Goal: Information Seeking & Learning: Learn about a topic

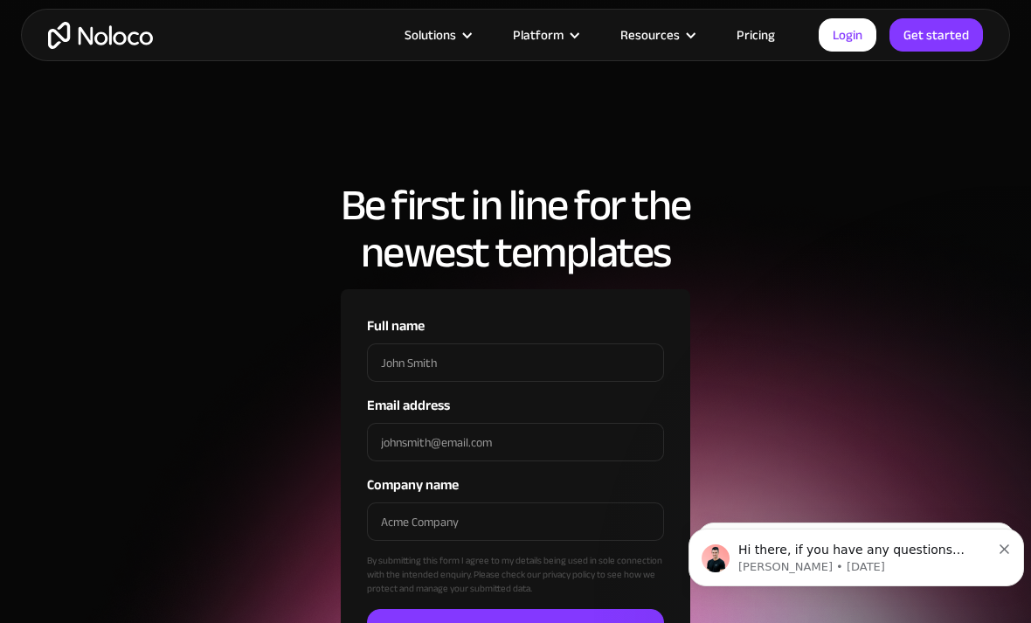
click at [994, 544] on div "Hi there, if you have any questions about our pricing, just let us know! Darrag…" at bounding box center [856, 557] width 309 height 35
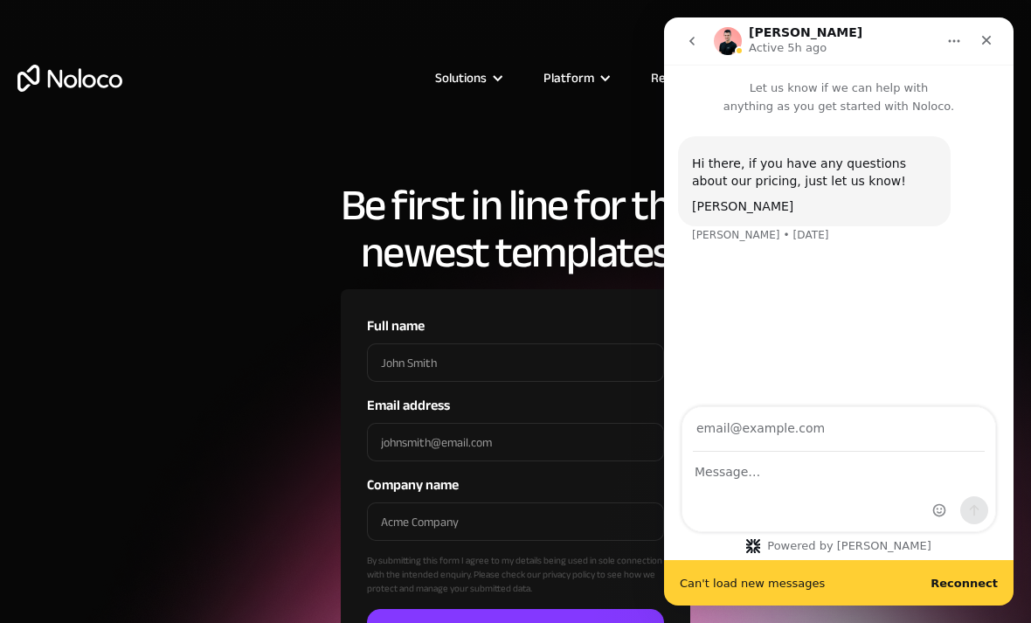
click at [987, 46] on icon "Close" at bounding box center [987, 40] width 14 height 14
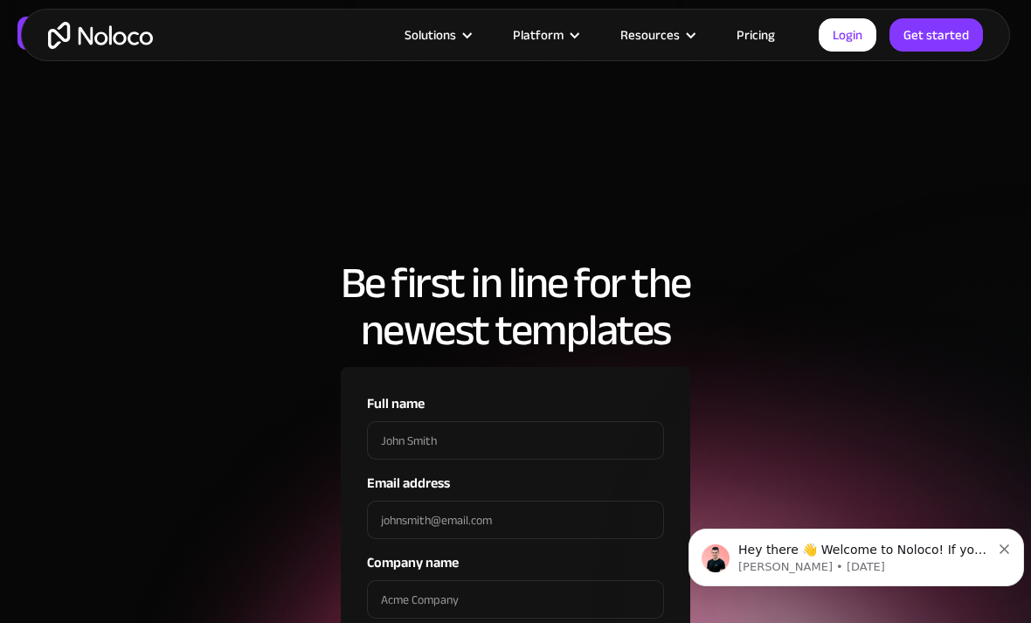
click at [1005, 548] on icon "Dismiss notification" at bounding box center [1005, 549] width 10 height 10
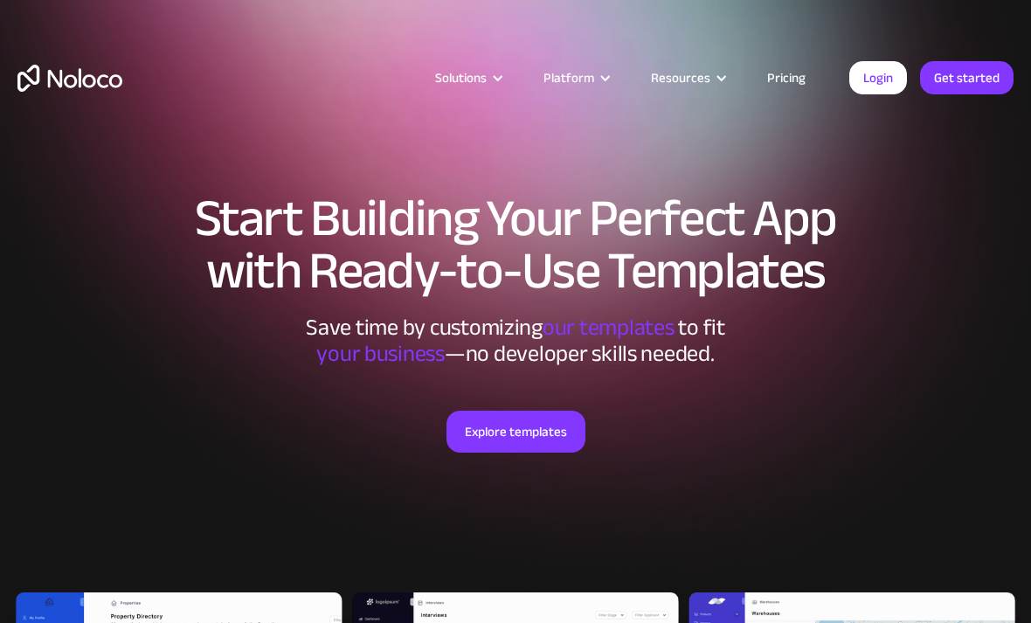
click at [68, 82] on img "home" at bounding box center [69, 78] width 105 height 27
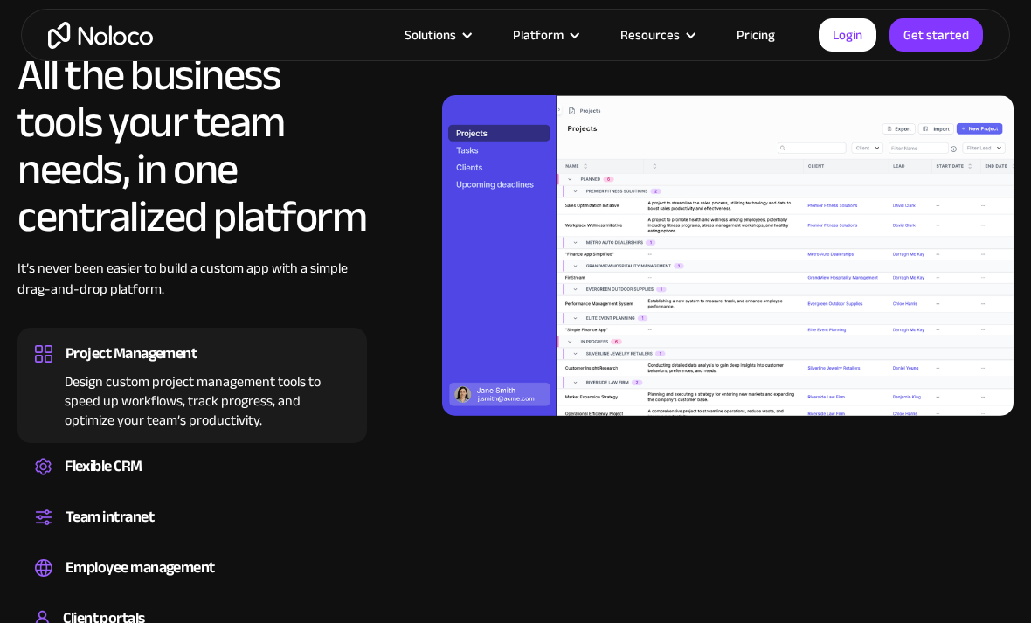
scroll to position [1457, 0]
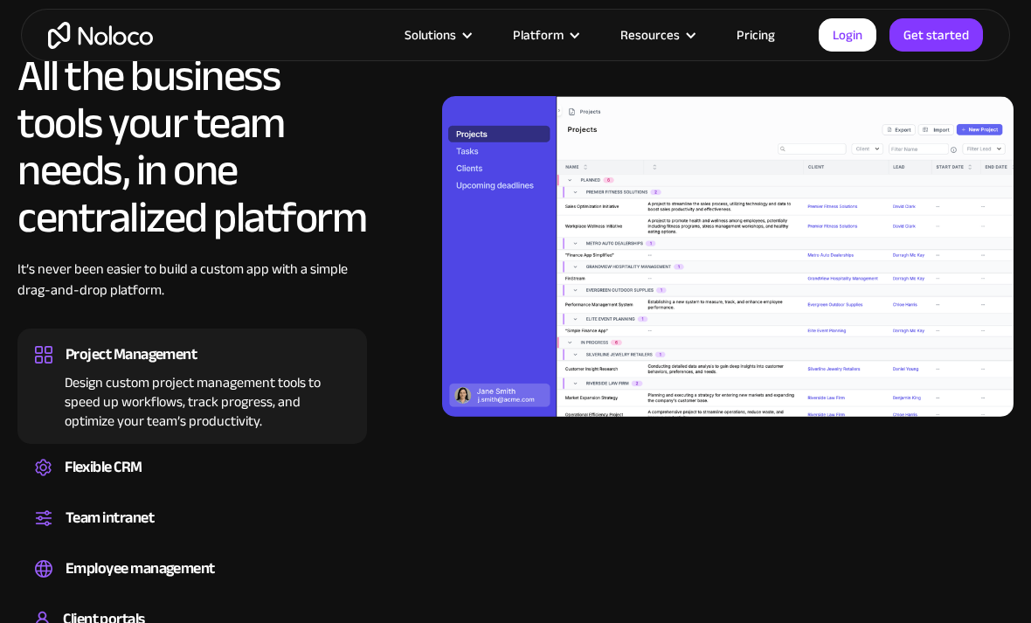
click at [89, 466] on div "Flexible CRM" at bounding box center [104, 467] width 78 height 26
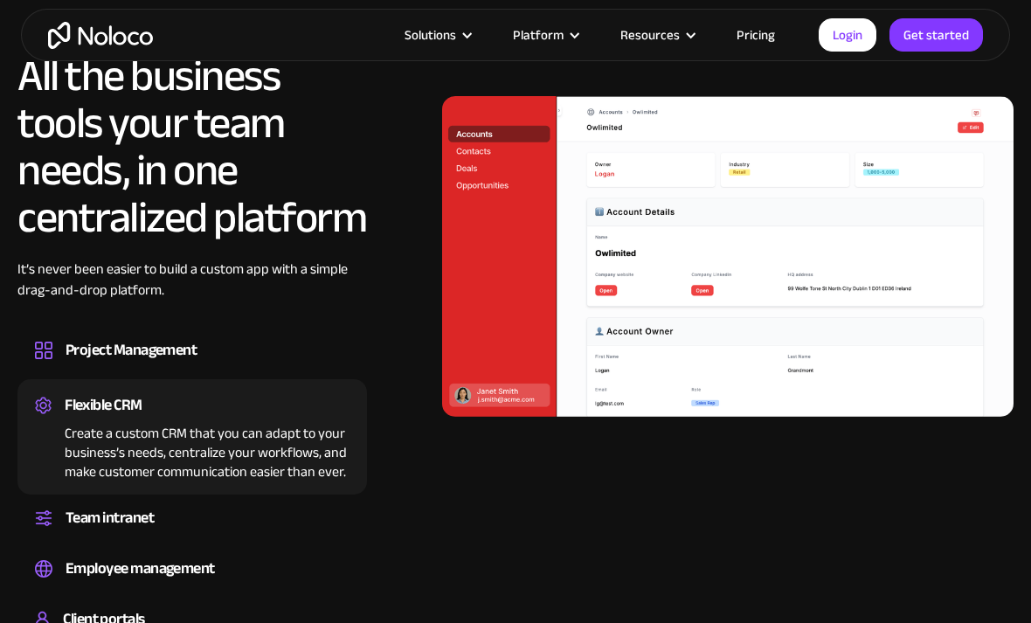
click at [96, 516] on div "Team intranet" at bounding box center [110, 518] width 88 height 26
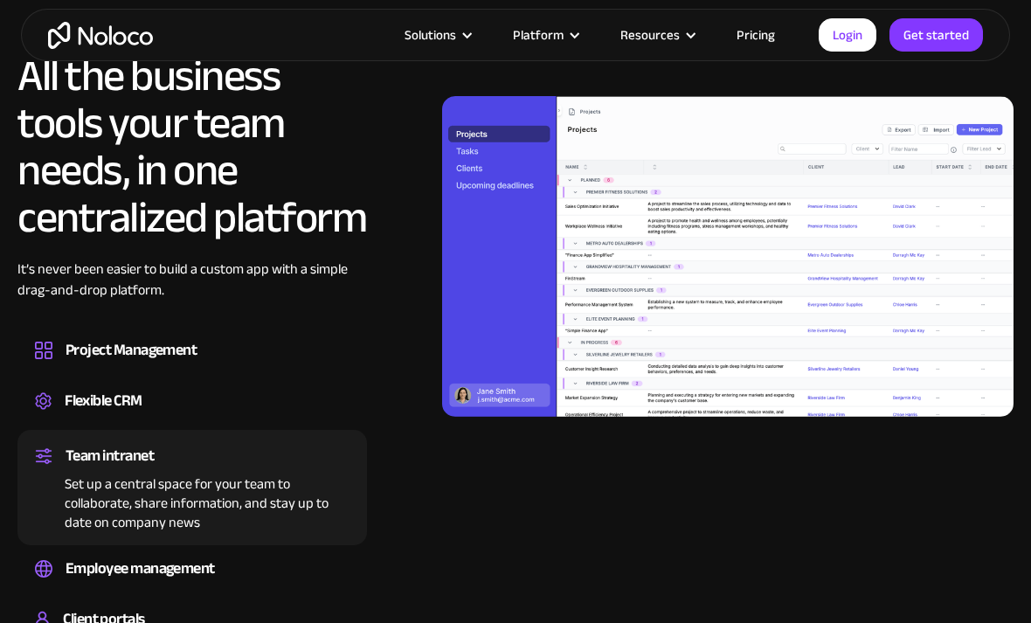
click at [130, 577] on div "Employee management" at bounding box center [140, 569] width 149 height 26
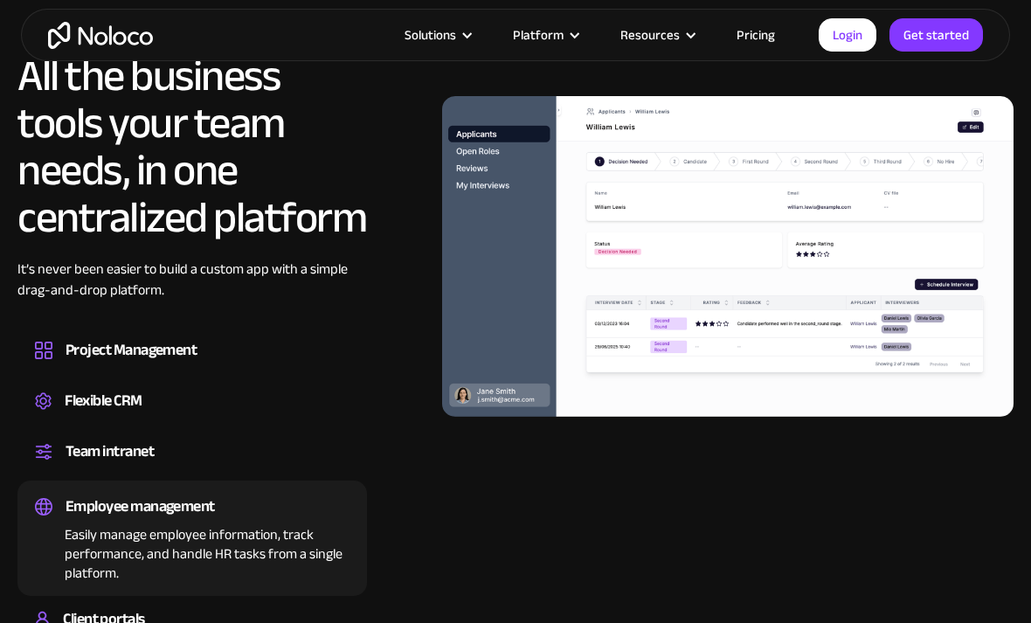
click at [106, 616] on div "Client portals" at bounding box center [103, 619] width 81 height 26
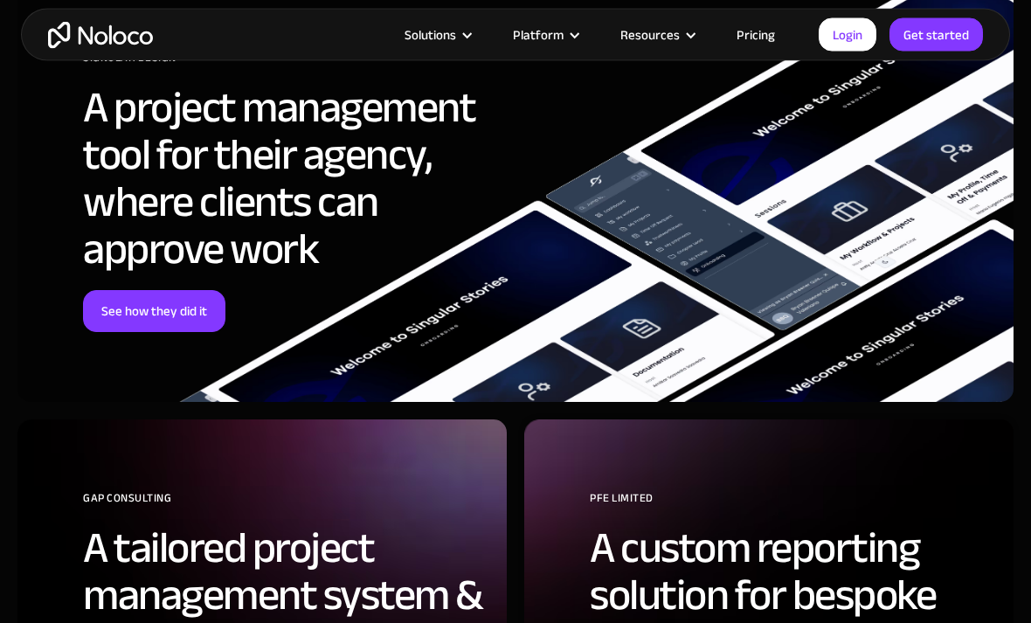
scroll to position [6239, 0]
click at [193, 313] on link "See how they did it" at bounding box center [154, 311] width 142 height 42
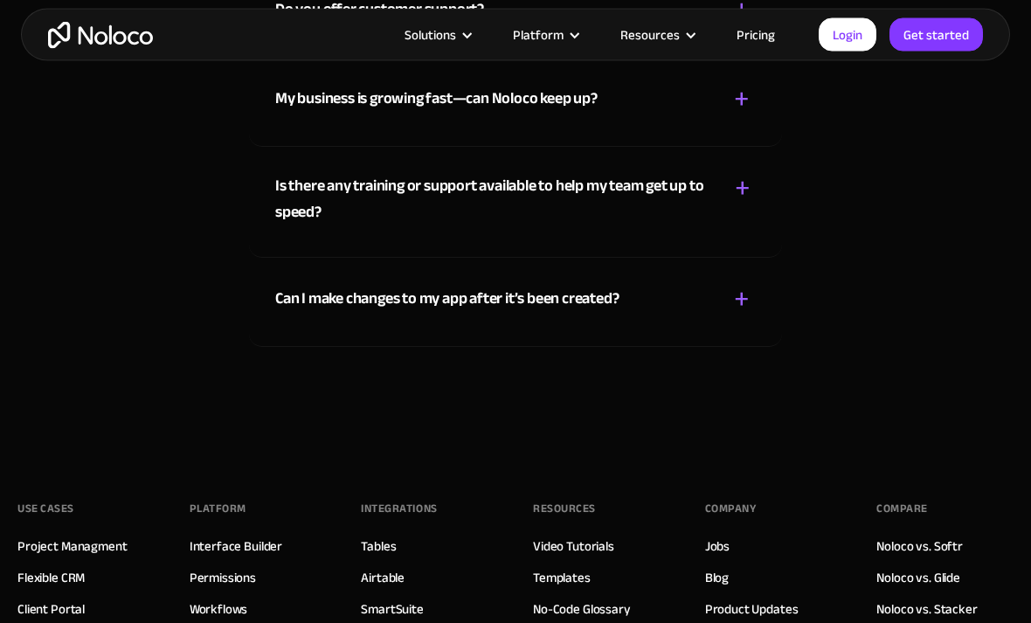
scroll to position [9148, 0]
click at [752, 292] on div "+ -" at bounding box center [742, 299] width 28 height 31
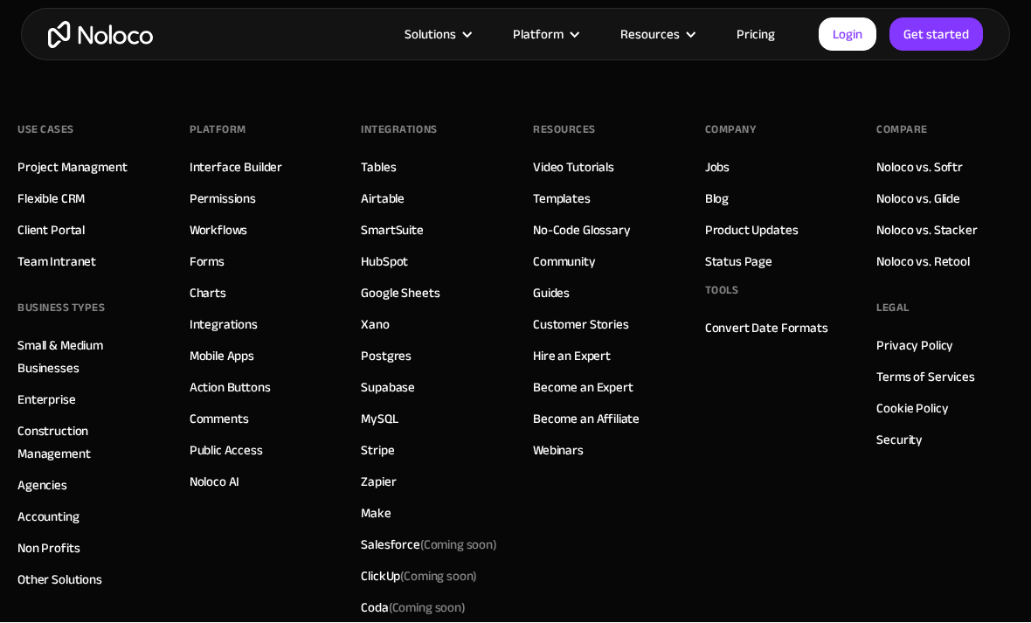
scroll to position [9570, 0]
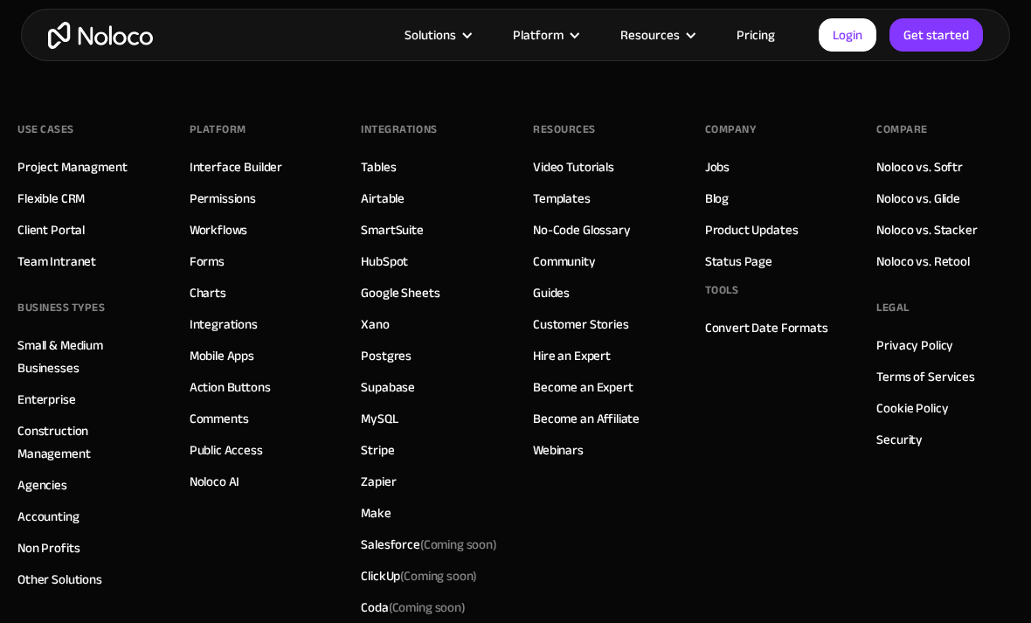
click at [63, 237] on link "Client Portal" at bounding box center [50, 229] width 67 height 23
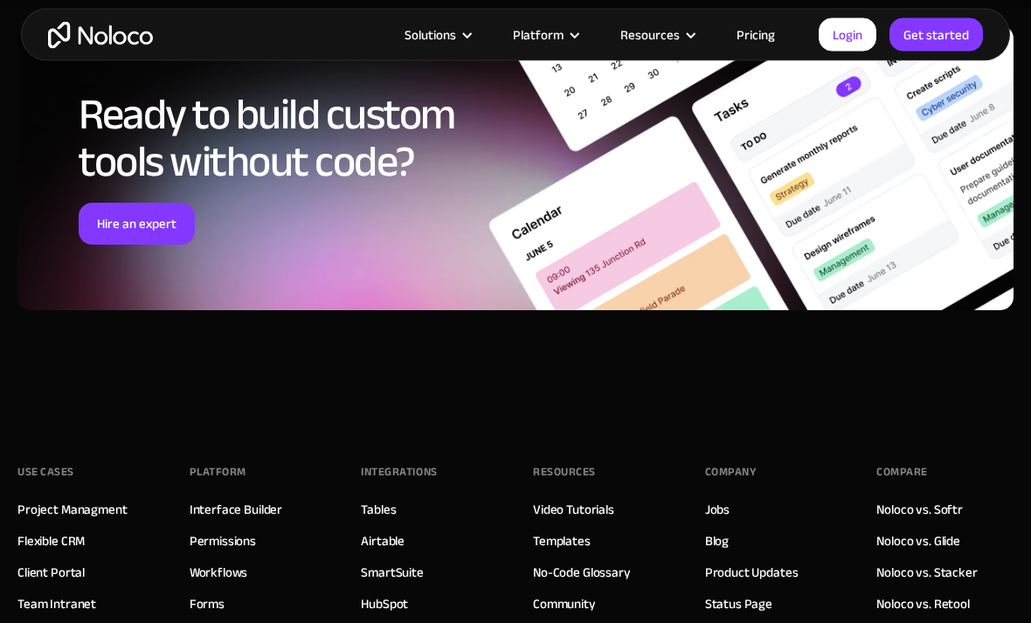
scroll to position [7205, 0]
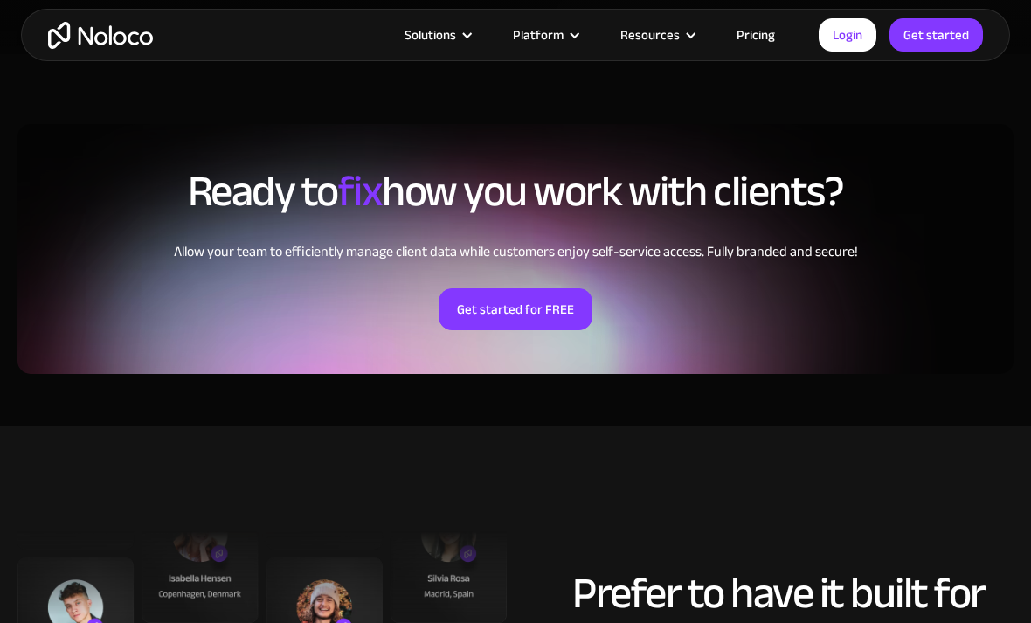
scroll to position [3723, 0]
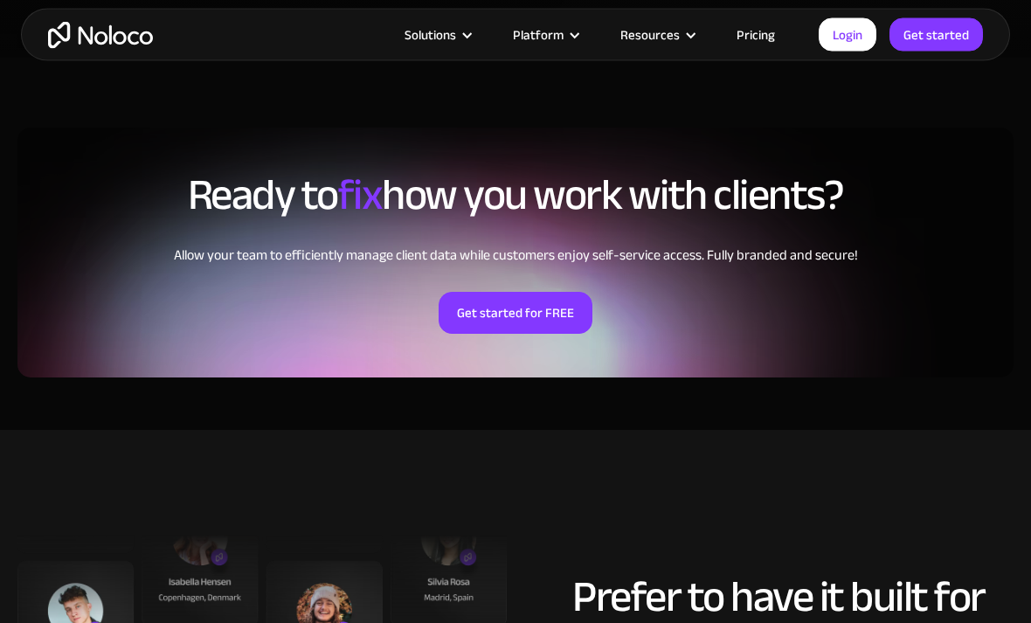
click at [767, 39] on link "Pricing" at bounding box center [756, 35] width 82 height 23
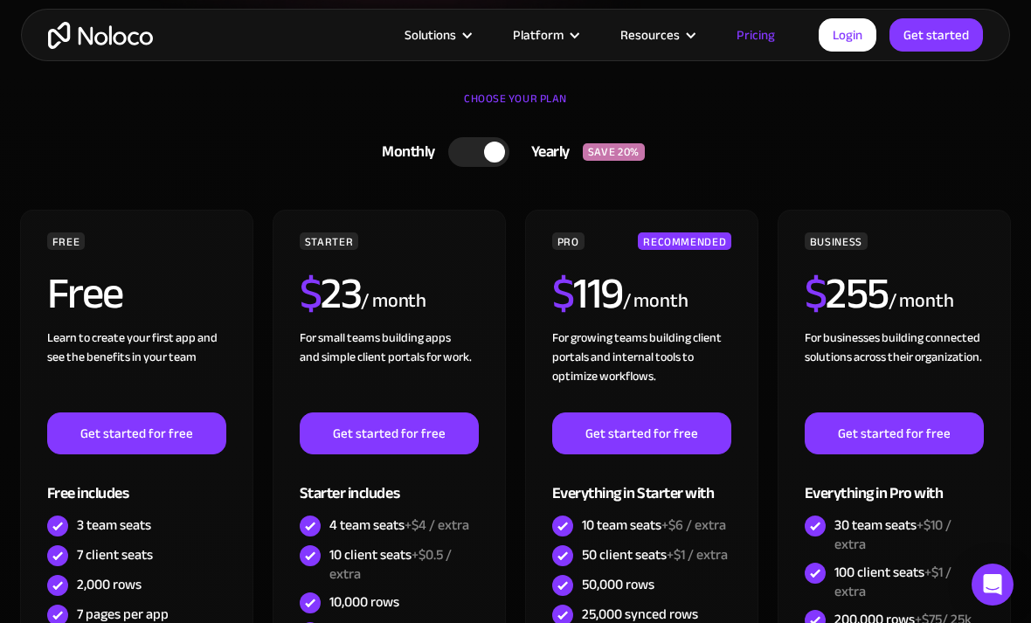
scroll to position [371, 0]
click at [465, 157] on div at bounding box center [478, 153] width 61 height 30
click at [507, 157] on div at bounding box center [484, 152] width 61 height 30
click at [471, 155] on div at bounding box center [478, 152] width 61 height 30
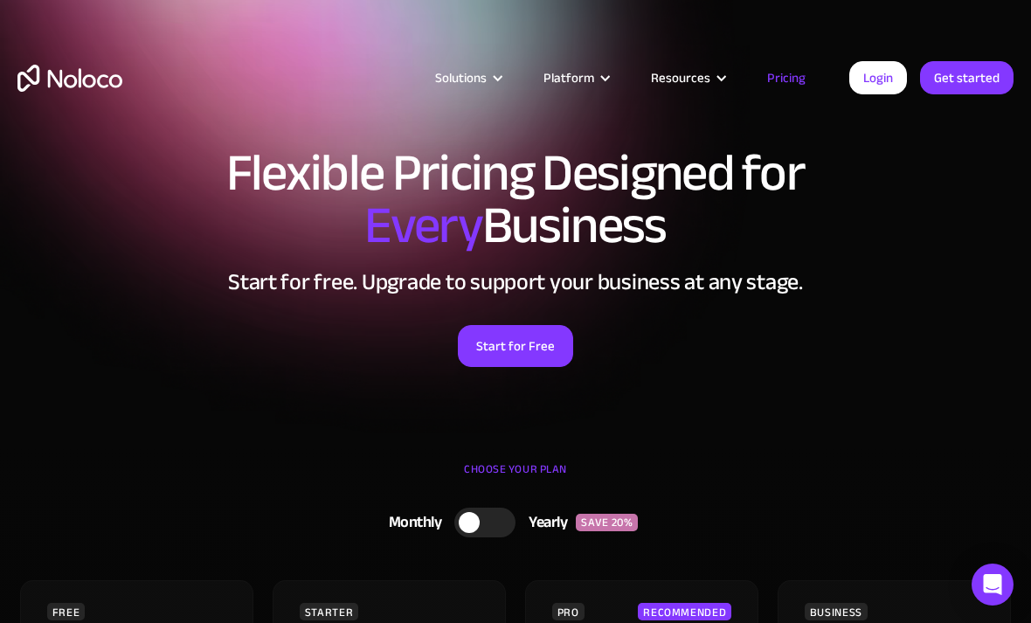
scroll to position [0, 0]
